Goal: Check status

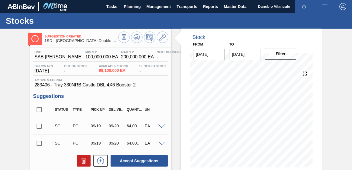
drag, startPoint x: 350, startPoint y: 70, endPoint x: 350, endPoint y: 81, distance: 11.7
click at [350, 81] on div "Suggestion Created 1SD - 330NRB Castle Double Malt Unit SAB Rosslyn Brewery MIN…" at bounding box center [176, 137] width 352 height 217
drag, startPoint x: 350, startPoint y: 68, endPoint x: 350, endPoint y: 84, distance: 16.0
click at [350, 84] on div "Suggestion Created 1SD - 330NRB Castle Double Malt Unit SAB Rosslyn Brewery MIN…" at bounding box center [176, 137] width 352 height 217
click at [315, 70] on div "Stock From [DATE] to [DATE] Filter 09/30 Stock Projection 204,882 SAP Planning …" at bounding box center [251, 102] width 141 height 147
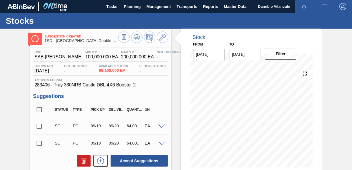
click at [345, 63] on div "Suggestion Created 1SD - 330NRB Castle Double Malt Unit SAB Rosslyn Brewery MIN…" at bounding box center [176, 137] width 352 height 217
